Goal: Use online tool/utility

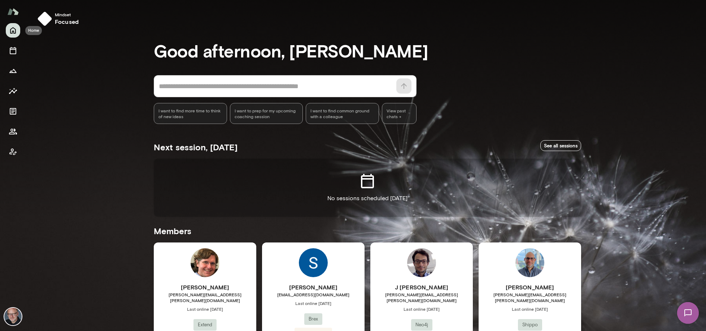
click at [11, 33] on icon "Home" at bounding box center [13, 30] width 6 height 6
click at [62, 21] on h6 "focused" at bounding box center [67, 21] width 24 height 9
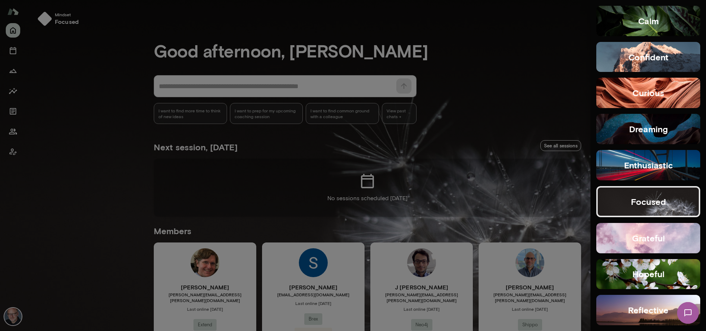
click at [647, 308] on h5 "reflective" at bounding box center [648, 310] width 40 height 12
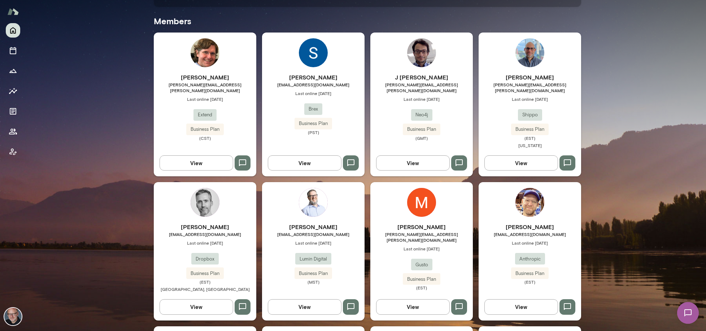
scroll to position [141, 0]
